Goal: Obtain resource: Download file/media

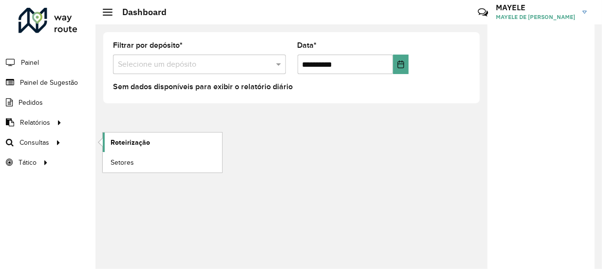
click at [124, 141] on span "Roteirização" at bounding box center [130, 142] width 39 height 10
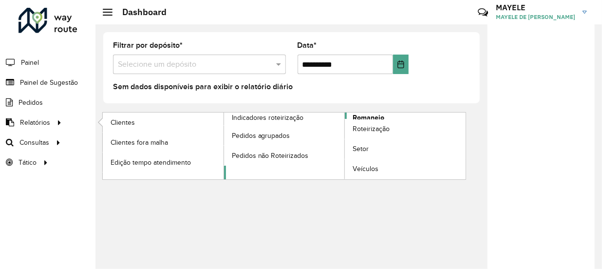
click at [367, 117] on span "Romaneio" at bounding box center [369, 118] width 32 height 10
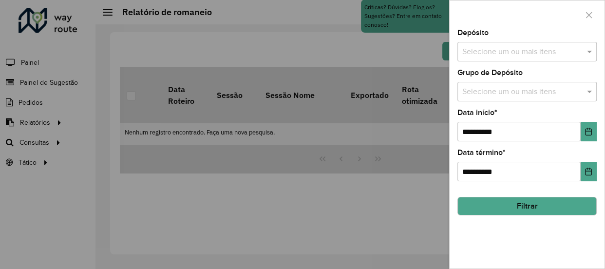
click at [536, 51] on input "text" at bounding box center [522, 52] width 125 height 12
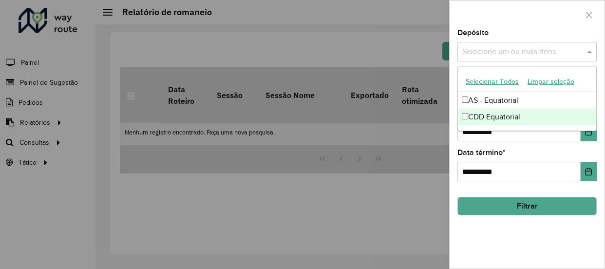
click at [517, 118] on div "CDD Equatorial" at bounding box center [527, 117] width 138 height 17
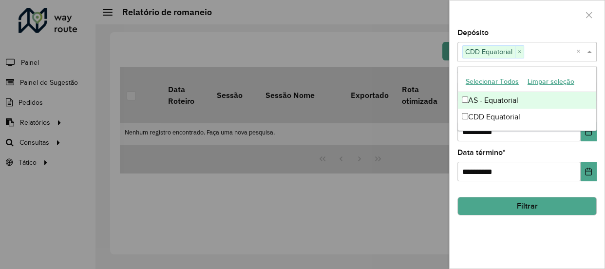
click at [517, 23] on div at bounding box center [527, 14] width 155 height 29
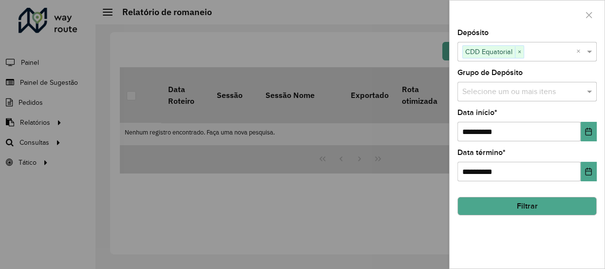
click at [532, 206] on button "Filtrar" at bounding box center [527, 206] width 139 height 19
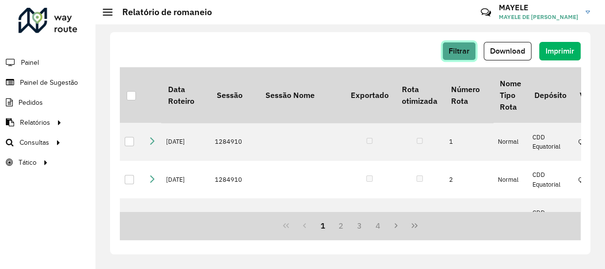
click at [458, 51] on span "Filtrar" at bounding box center [459, 51] width 21 height 8
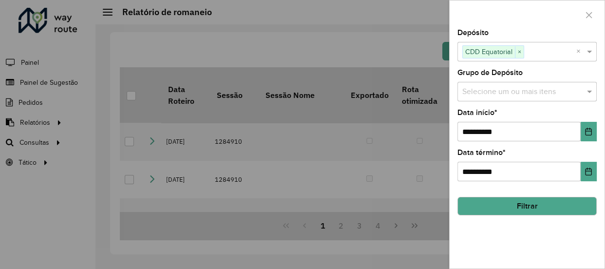
click at [390, 27] on div at bounding box center [302, 134] width 605 height 269
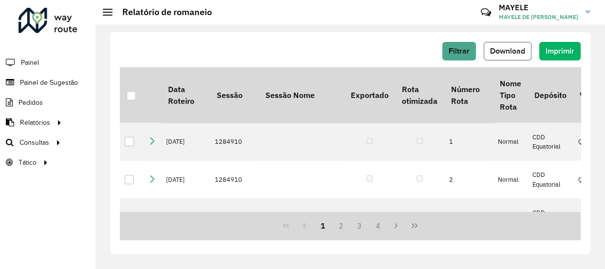
click at [531, 47] on button "Download" at bounding box center [508, 51] width 48 height 19
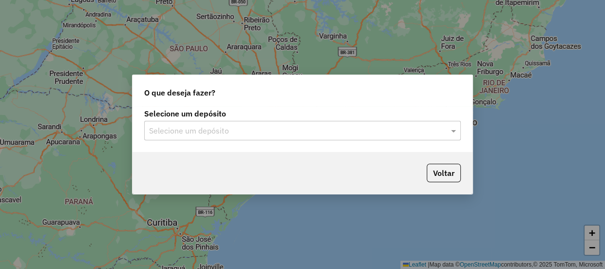
click at [206, 135] on input "text" at bounding box center [293, 131] width 288 height 12
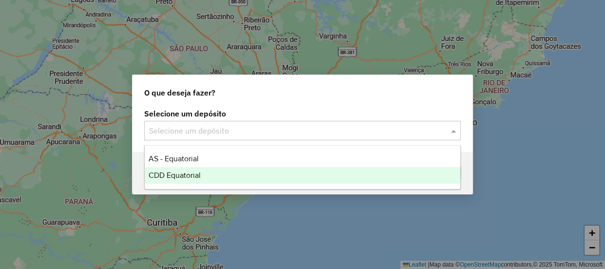
click at [187, 174] on span "CDD Equatorial" at bounding box center [175, 175] width 52 height 8
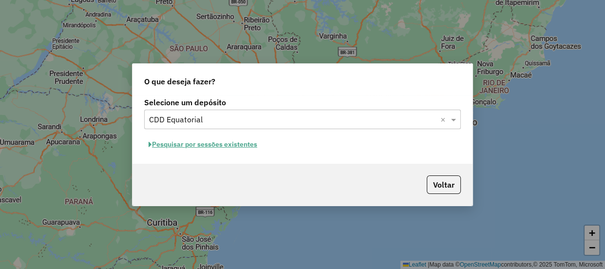
click at [213, 143] on button "Pesquisar por sessões existentes" at bounding box center [202, 144] width 117 height 15
